Goal: Task Accomplishment & Management: Use online tool/utility

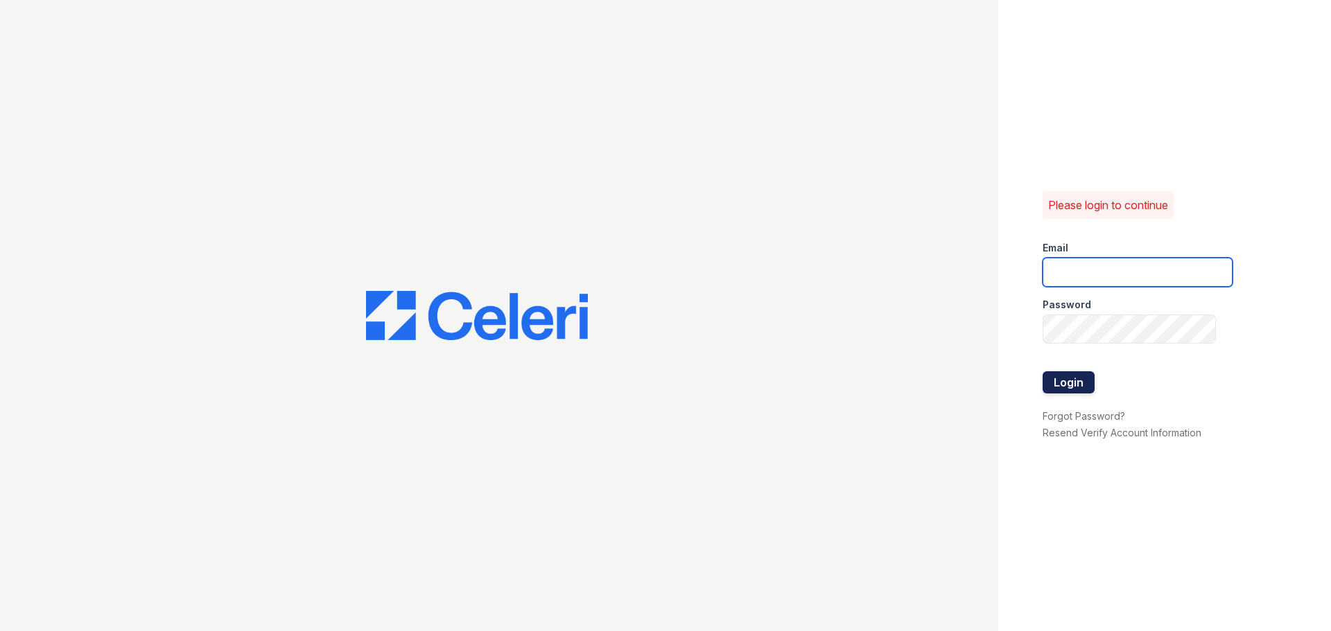
type input "[EMAIL_ADDRESS][DOMAIN_NAME]"
click at [1060, 378] on button "Login" at bounding box center [1068, 382] width 52 height 22
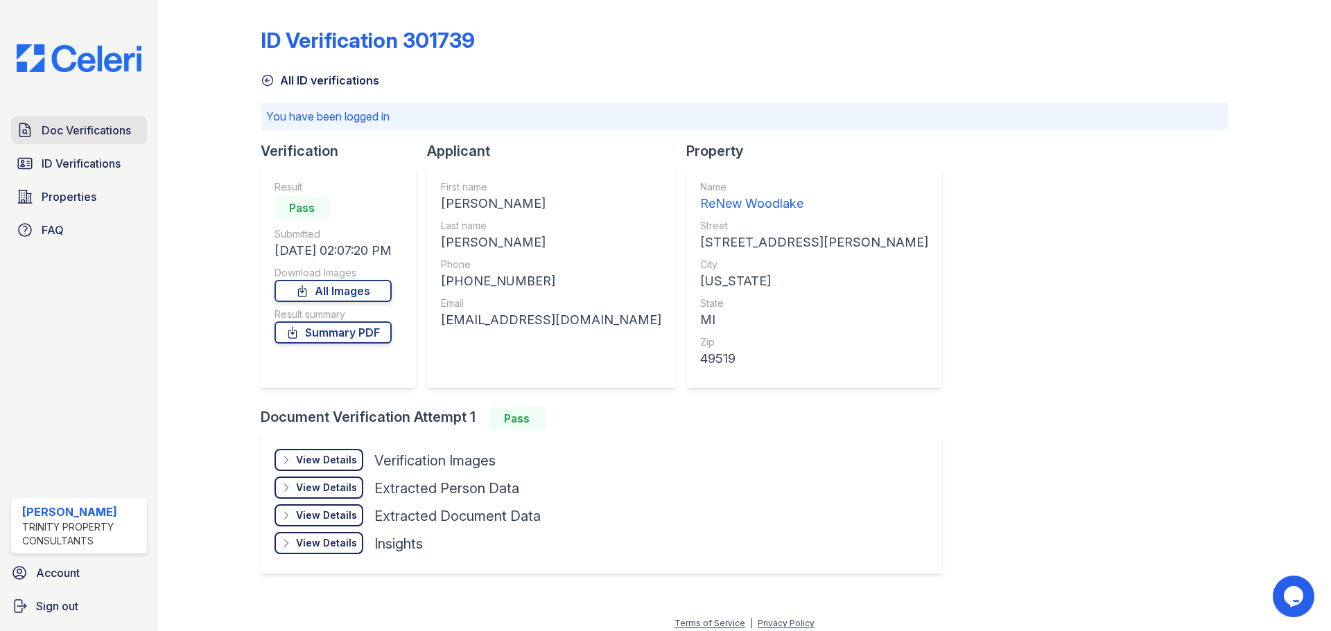
click at [85, 139] on link "Doc Verifications" at bounding box center [79, 130] width 136 height 28
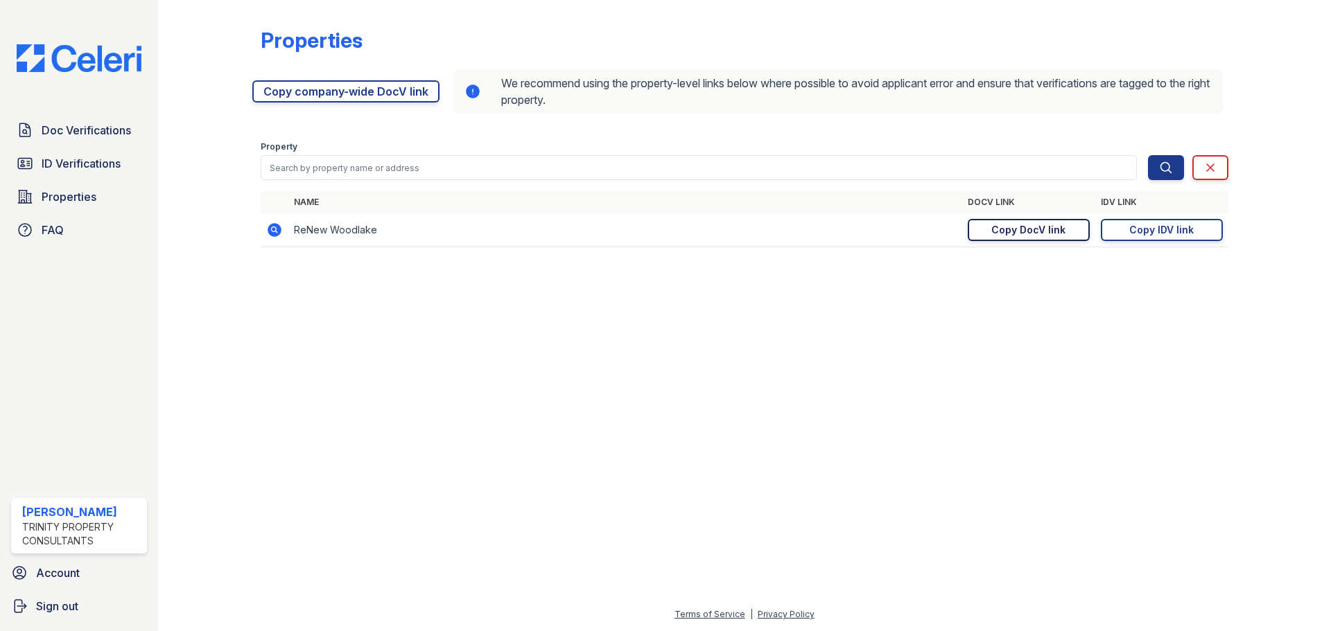
click at [1075, 234] on link "Copy DocV link Copy link" at bounding box center [1029, 230] width 122 height 22
